Goal: Use online tool/utility: Utilize a website feature to perform a specific function

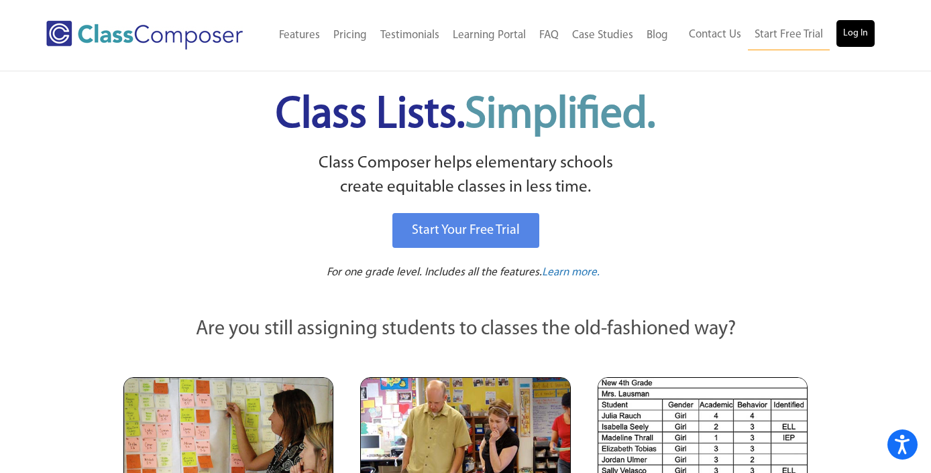
click at [856, 23] on link "Log In" at bounding box center [855, 33] width 38 height 27
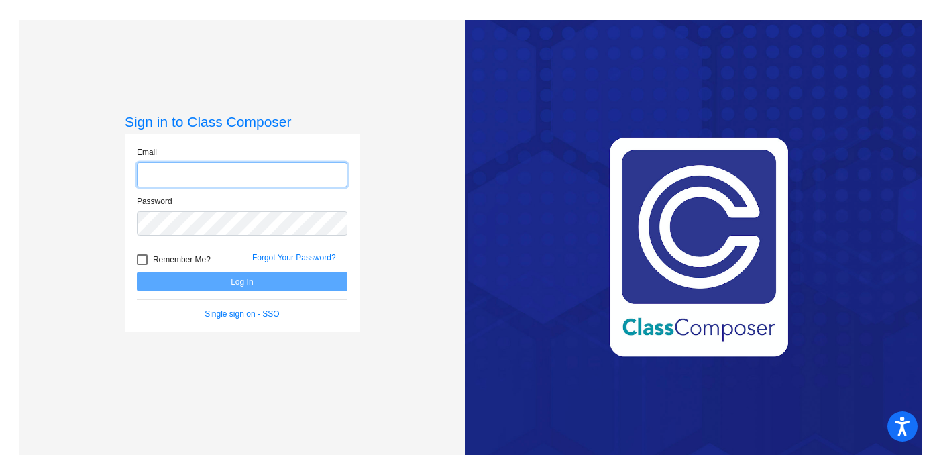
type input "brendon.morrow@svusd.org"
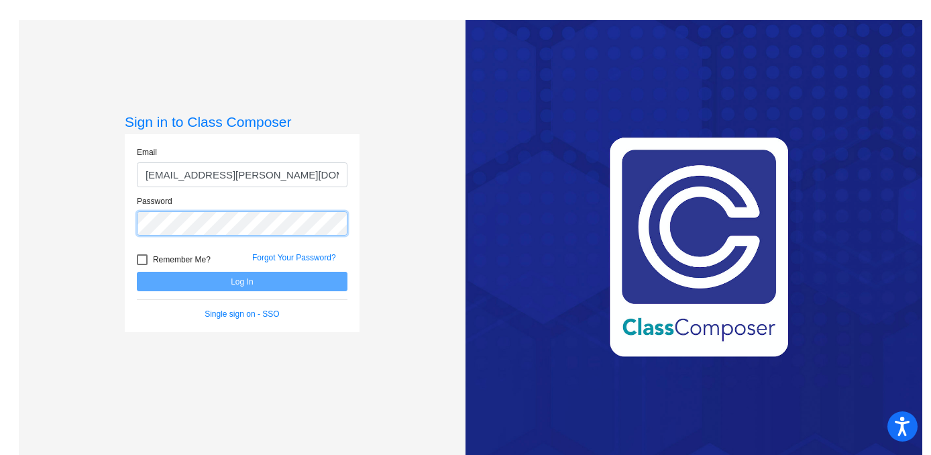
click at [240, 281] on button "Log In" at bounding box center [242, 281] width 211 height 19
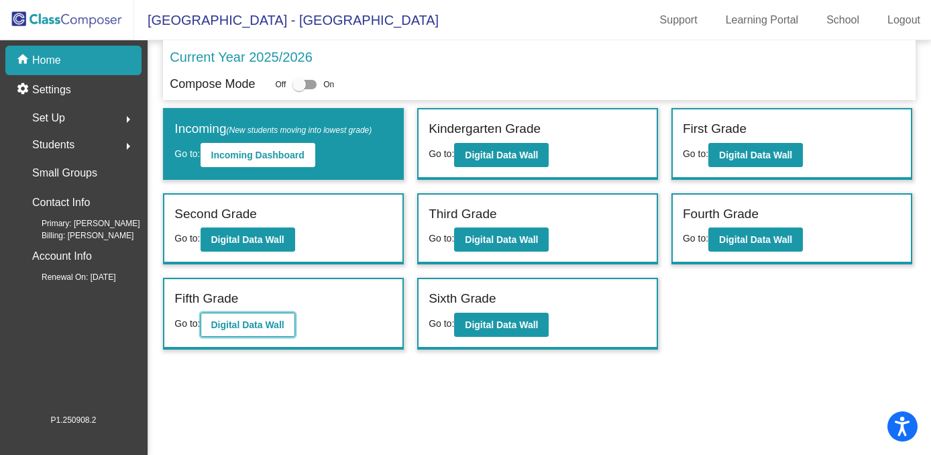
click at [268, 319] on b "Digital Data Wall" at bounding box center [247, 324] width 73 height 11
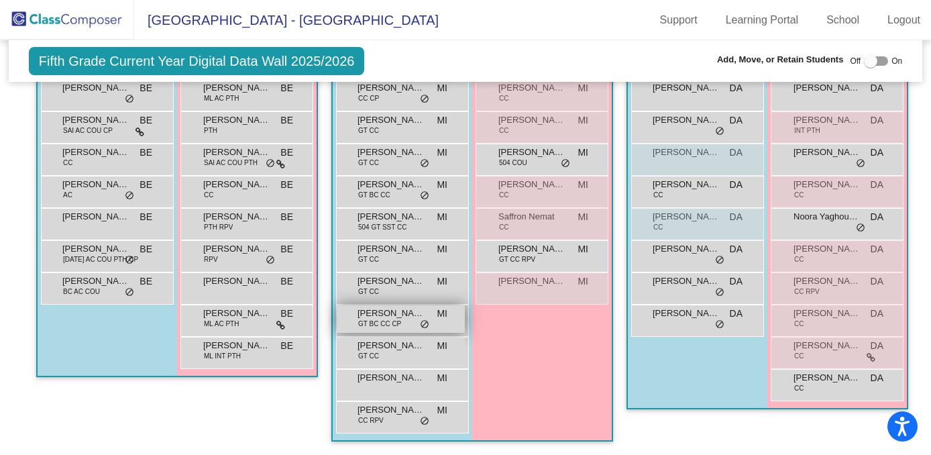
scroll to position [552, 0]
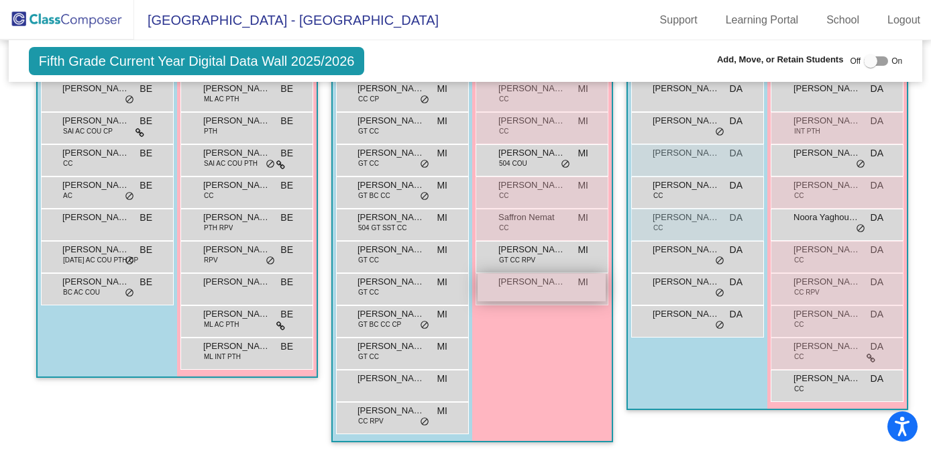
click at [514, 290] on div "Sienna Harder MI lock do_not_disturb_alt" at bounding box center [541, 287] width 128 height 27
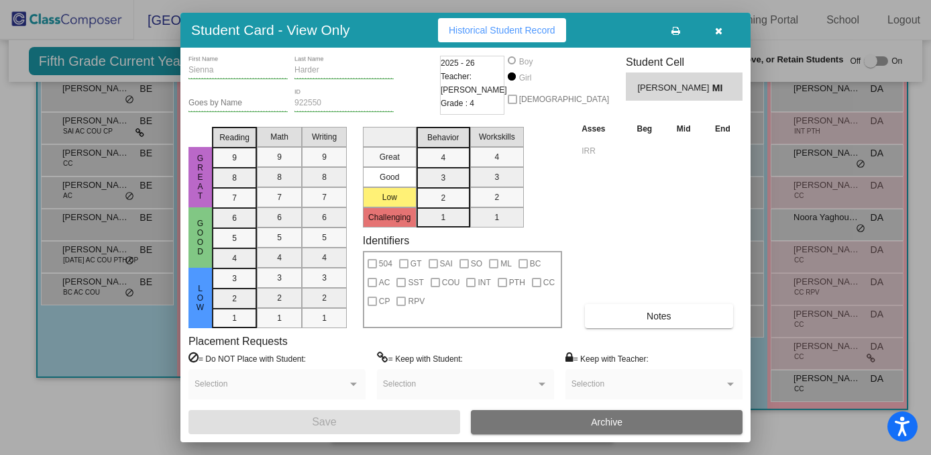
scroll to position [0, 0]
click at [716, 29] on icon "button" at bounding box center [718, 30] width 7 height 9
